Goal: Task Accomplishment & Management: Manage account settings

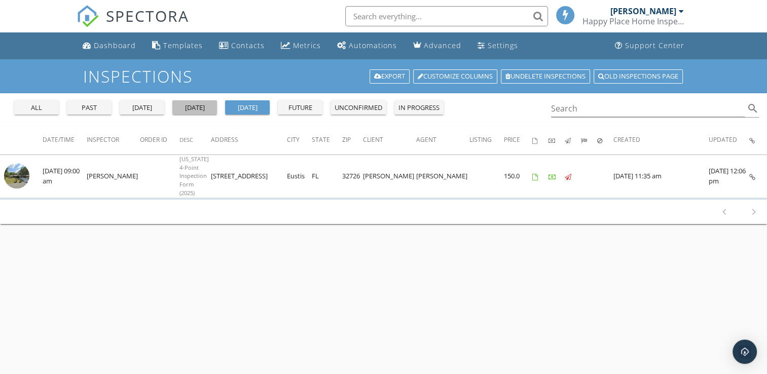
click at [201, 106] on div "today" at bounding box center [194, 108] width 36 height 10
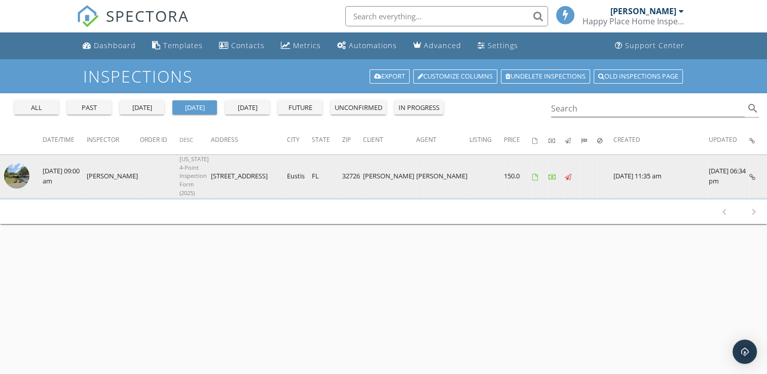
click at [24, 170] on img at bounding box center [16, 175] width 25 height 25
click at [19, 172] on img at bounding box center [16, 175] width 25 height 25
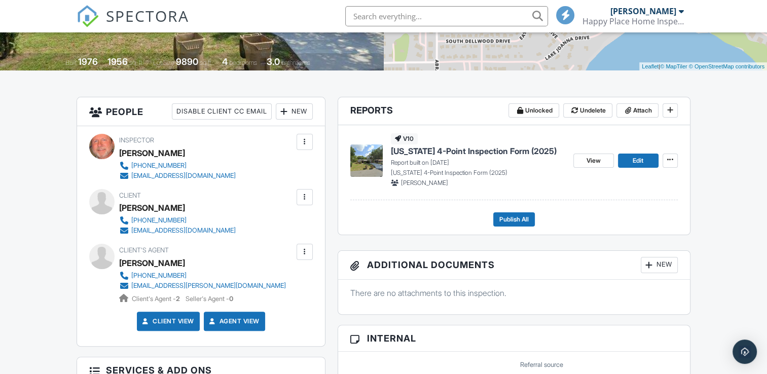
click at [436, 149] on span "[US_STATE] 4-Point Inspection Form (2025)" at bounding box center [474, 150] width 166 height 11
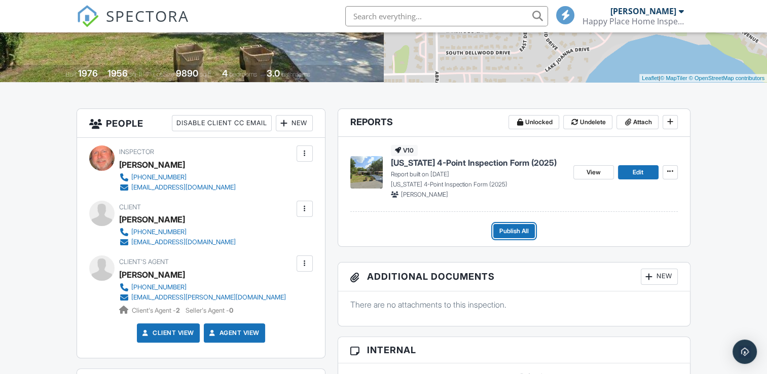
click at [507, 231] on span "Publish All" at bounding box center [513, 231] width 29 height 10
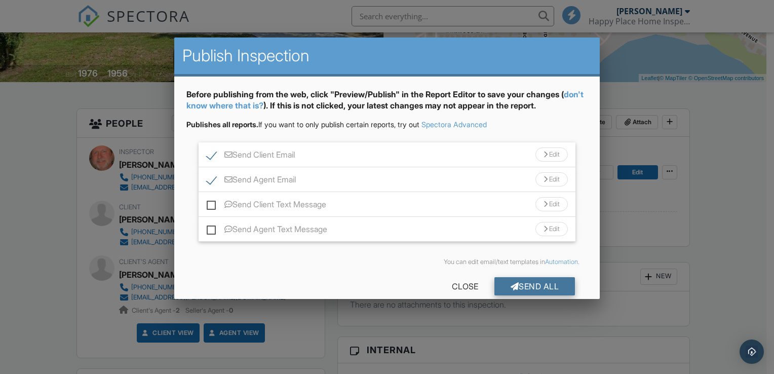
click at [537, 284] on div "Send All" at bounding box center [535, 286] width 81 height 18
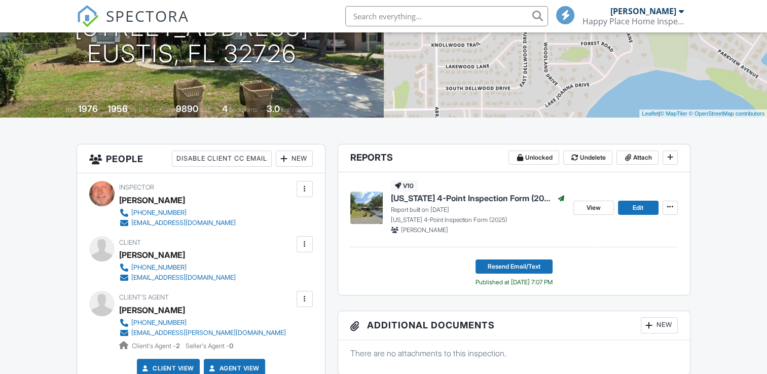
scroll to position [154, 0]
